Goal: Task Accomplishment & Management: Use online tool/utility

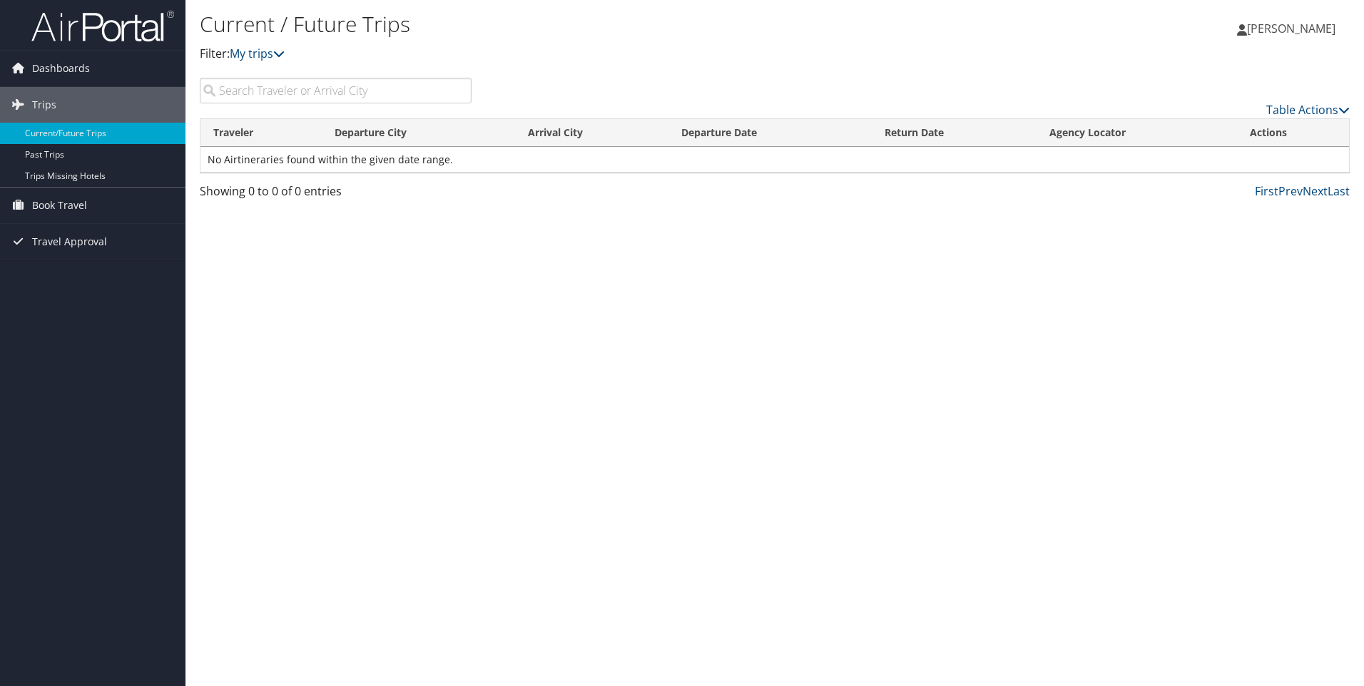
click at [1303, 27] on span "[PERSON_NAME]" at bounding box center [1291, 29] width 88 height 16
click at [73, 61] on span "Dashboards" at bounding box center [61, 69] width 58 height 36
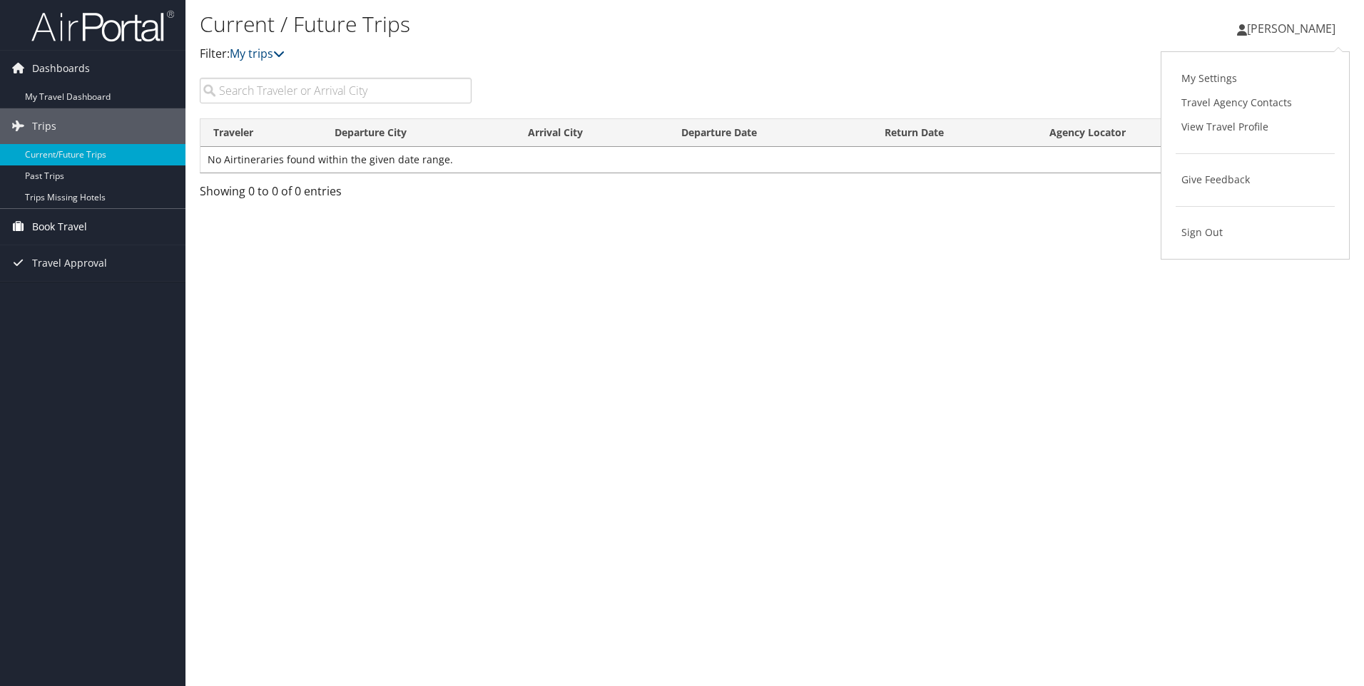
click at [86, 218] on span "Book Travel" at bounding box center [59, 227] width 55 height 36
click at [83, 279] on link "Book/Manage Online Trips" at bounding box center [92, 276] width 185 height 21
